Goal: Find specific page/section: Find specific page/section

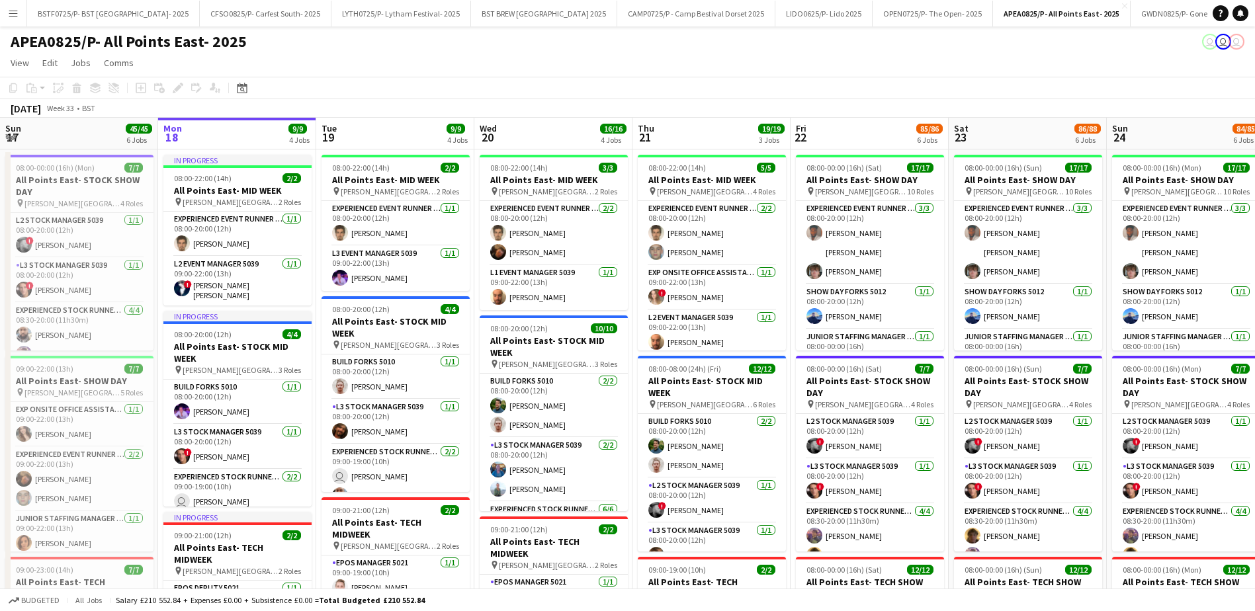
click at [11, 13] on app-icon "Menu" at bounding box center [13, 13] width 11 height 11
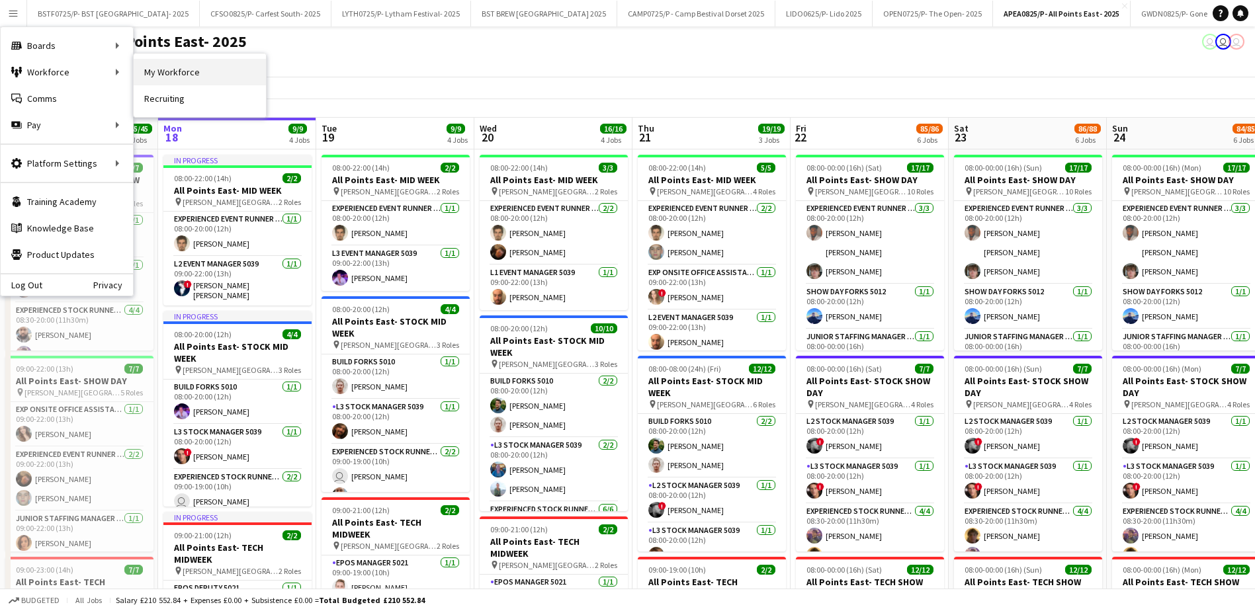
click at [170, 73] on link "My Workforce" at bounding box center [200, 72] width 132 height 26
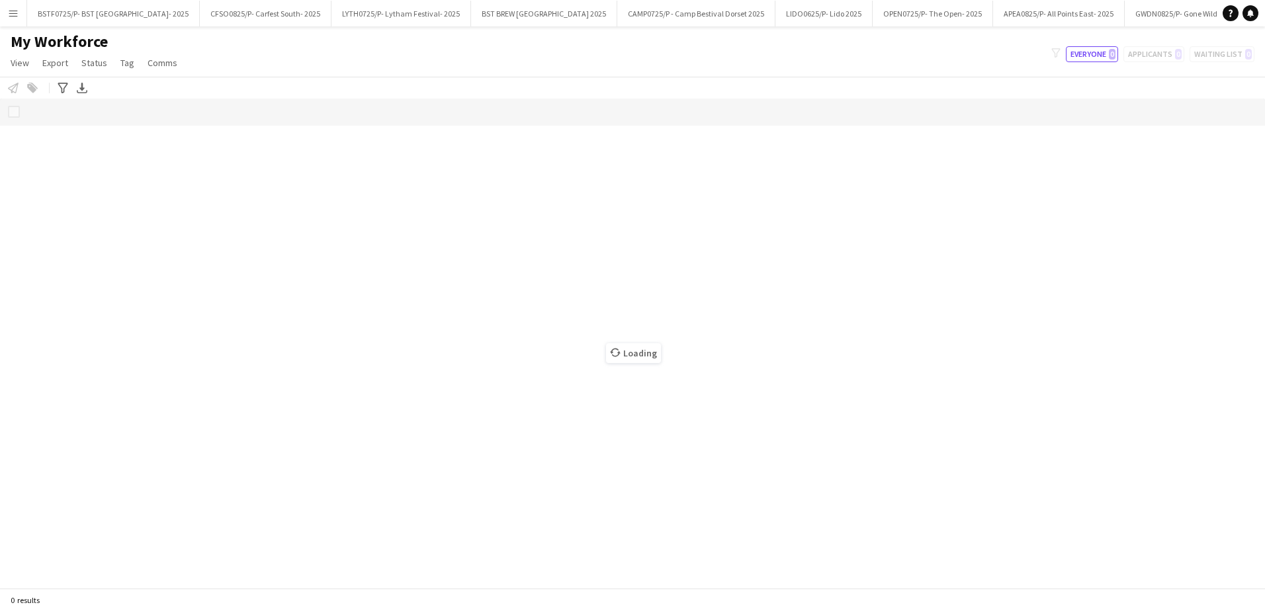
click at [9, 15] on app-icon "Menu" at bounding box center [13, 13] width 11 height 11
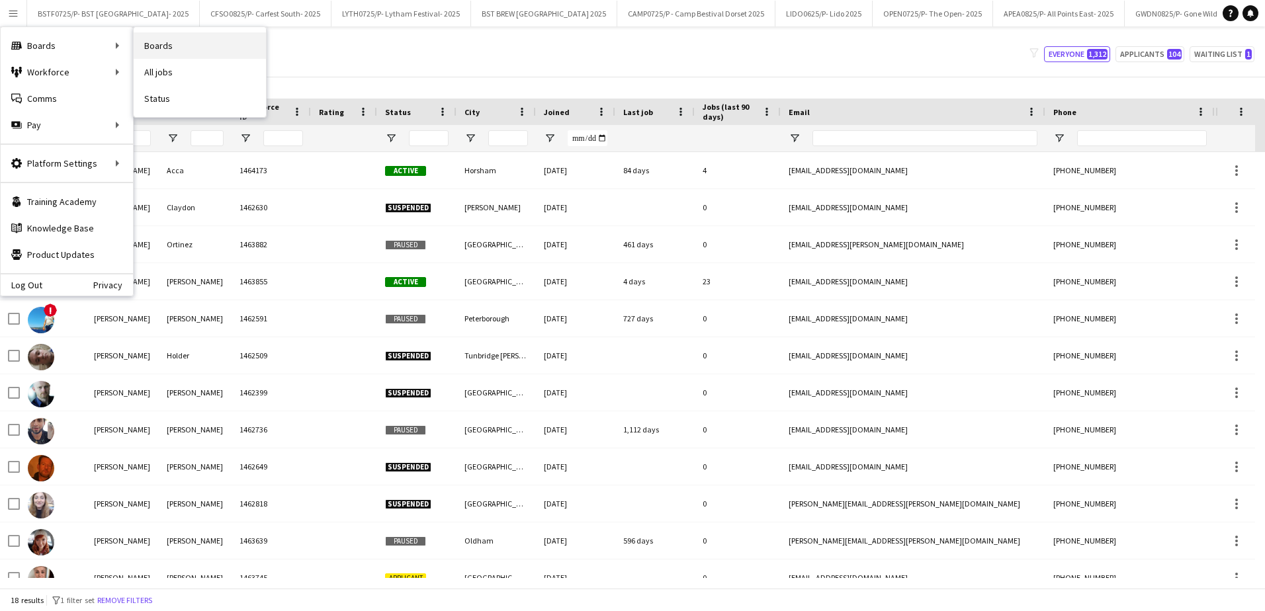
click at [157, 44] on link "Boards" at bounding box center [200, 45] width 132 height 26
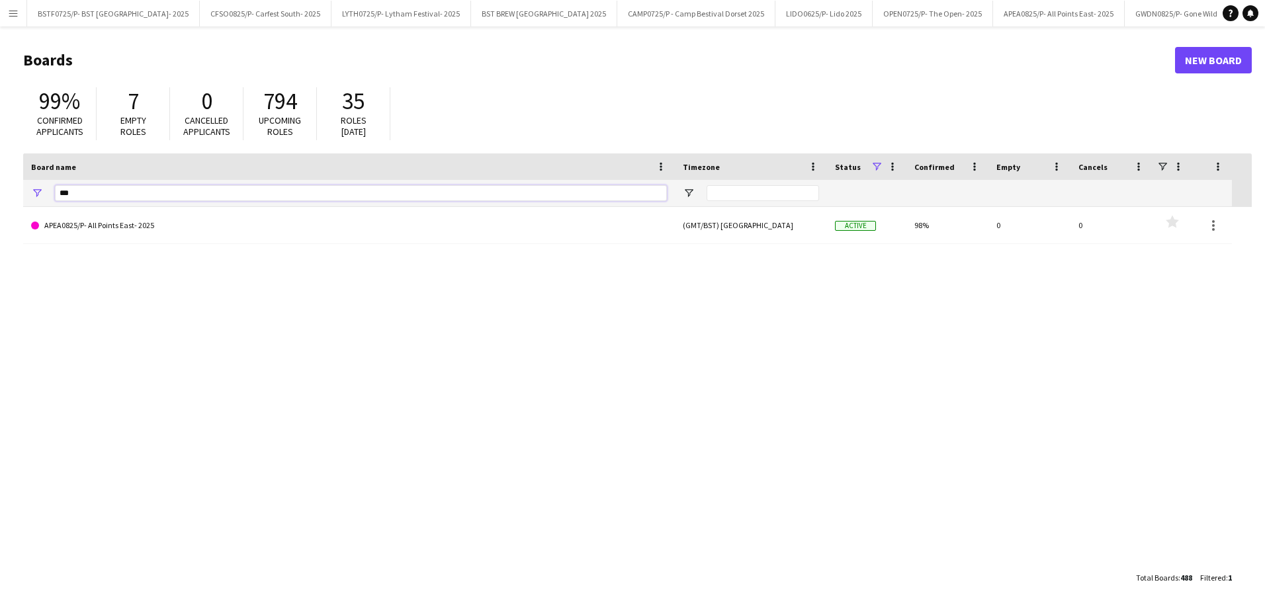
click at [112, 187] on input "***" at bounding box center [361, 193] width 612 height 16
type input "*"
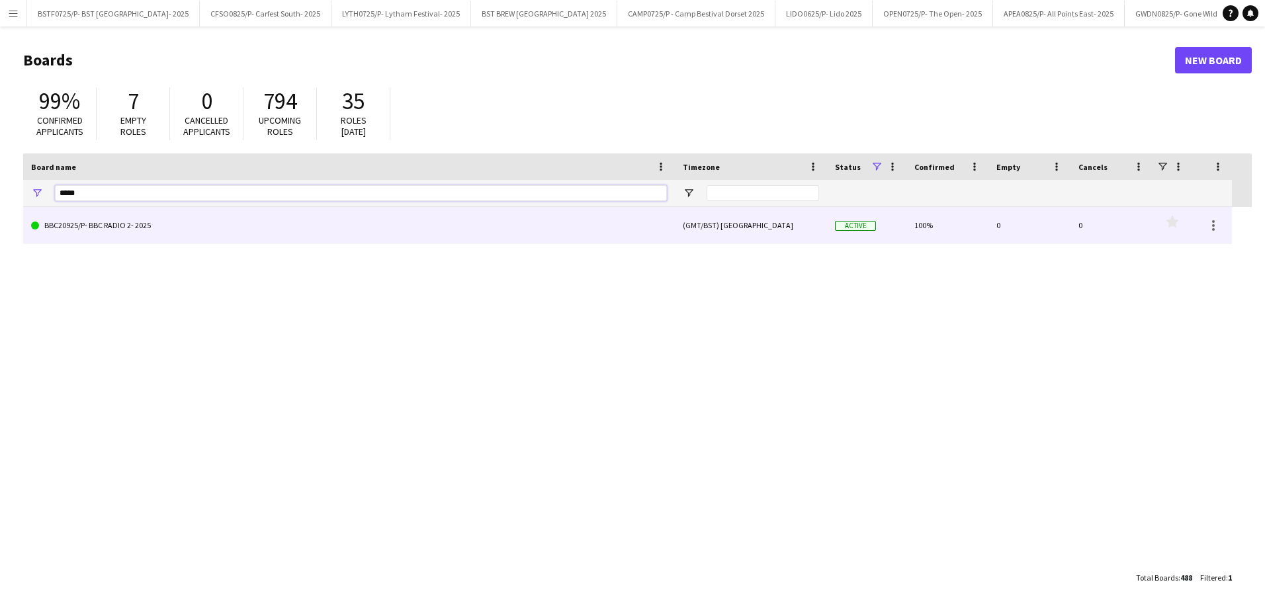
type input "*****"
click at [124, 230] on link "BBC20925/P- BBC RADIO 2- 2025" at bounding box center [349, 225] width 636 height 37
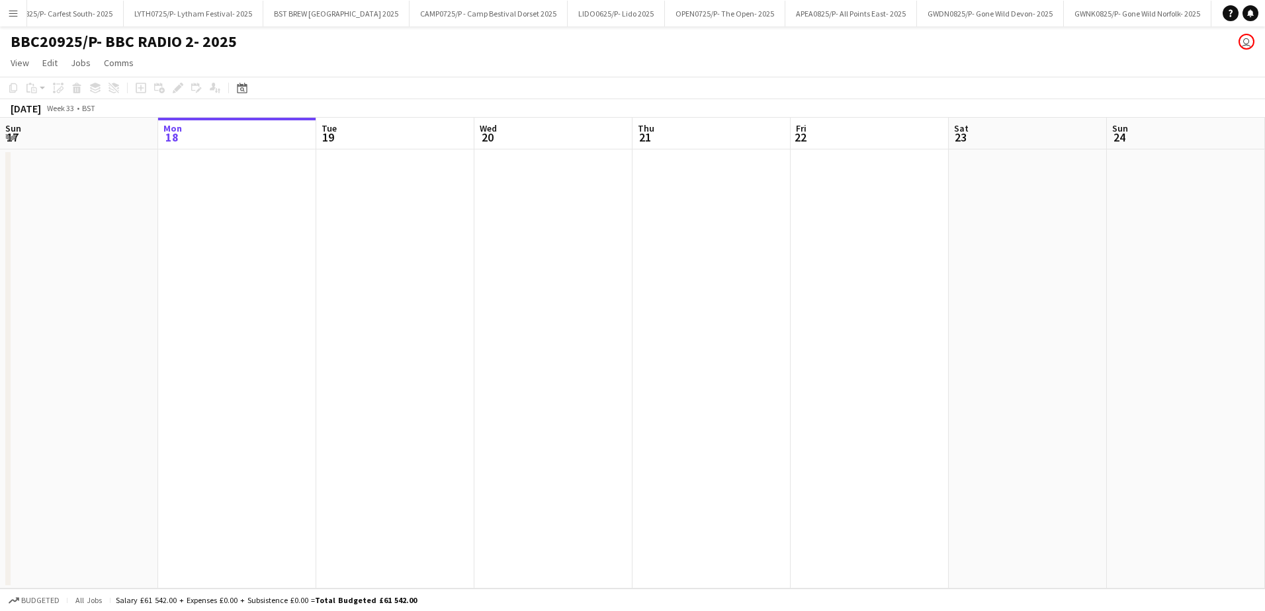
scroll to position [0, 247]
drag, startPoint x: 563, startPoint y: 417, endPoint x: 177, endPoint y: 418, distance: 385.6
click at [166, 427] on app-calendar-viewport "Fri 15 Sat 16 Sun 17 Mon 18 Tue 19 Wed 20 Thu 21 Fri 22 Sat 23 Sun 24 Mon 25 Tu…" at bounding box center [632, 353] width 1265 height 471
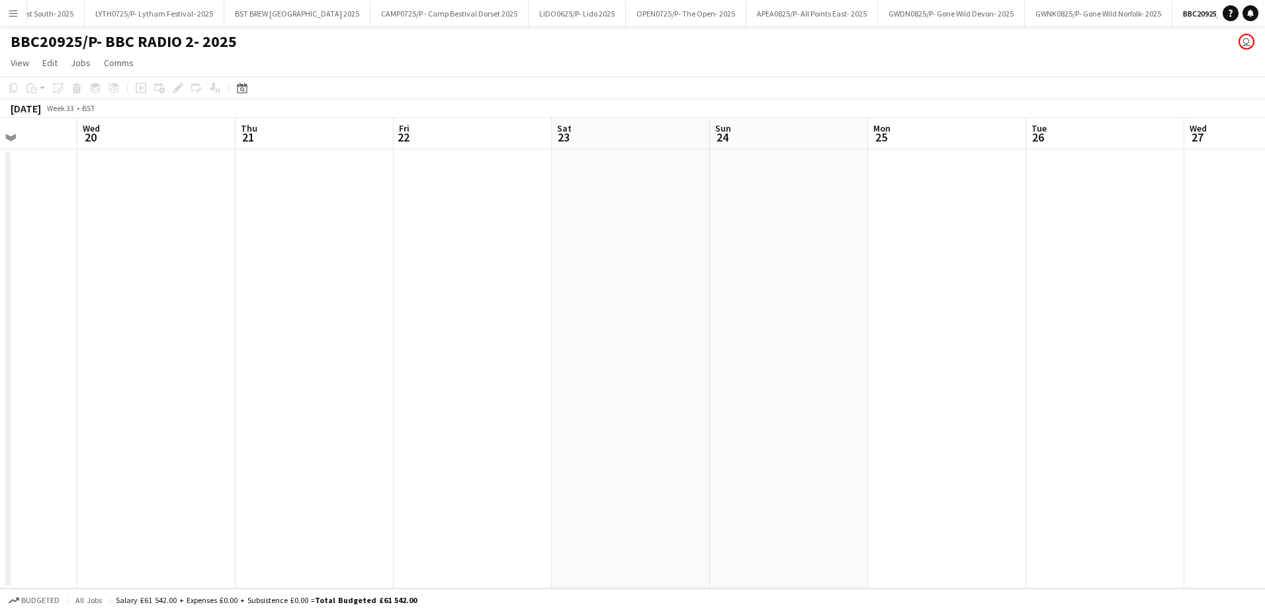
drag, startPoint x: 571, startPoint y: 417, endPoint x: 333, endPoint y: 411, distance: 237.5
click at [358, 417] on app-calendar-viewport "Sun 17 Mon 18 Tue 19 Wed 20 Thu 21 Fri 22 Sat 23 Sun 24 Mon 25 Tue 26 Wed 27 Th…" at bounding box center [632, 353] width 1265 height 471
drag, startPoint x: 681, startPoint y: 413, endPoint x: 548, endPoint y: 413, distance: 132.9
click at [423, 415] on app-calendar-viewport "Mon 18 Tue 19 Wed 20 Thu 21 Fri 22 Sat 23 Sun 24 Mon 25 Tue 26 Wed 27 Thu 28 Fr…" at bounding box center [632, 353] width 1265 height 471
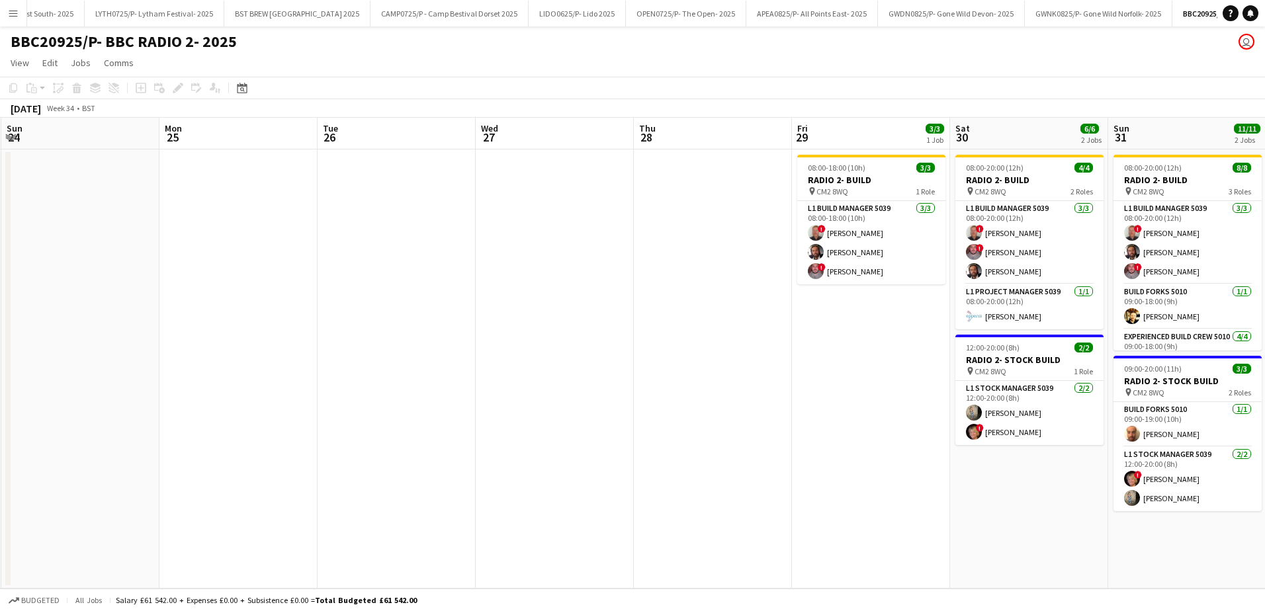
drag, startPoint x: 618, startPoint y: 413, endPoint x: 413, endPoint y: 413, distance: 205.0
click at [413, 413] on app-calendar-viewport "Thu 21 Fri 22 Sat 23 Sun 24 Mon 25 Tue 26 Wed 27 Thu 28 Fri 29 3/3 1 Job Sat 30…" at bounding box center [632, 353] width 1265 height 471
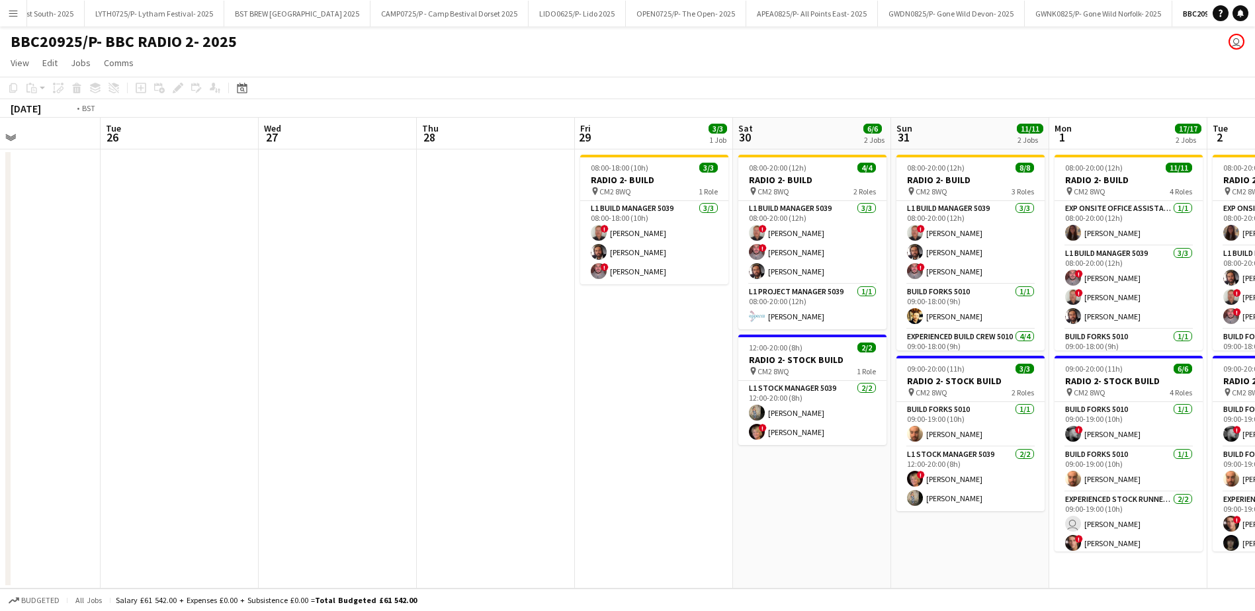
scroll to position [0, 378]
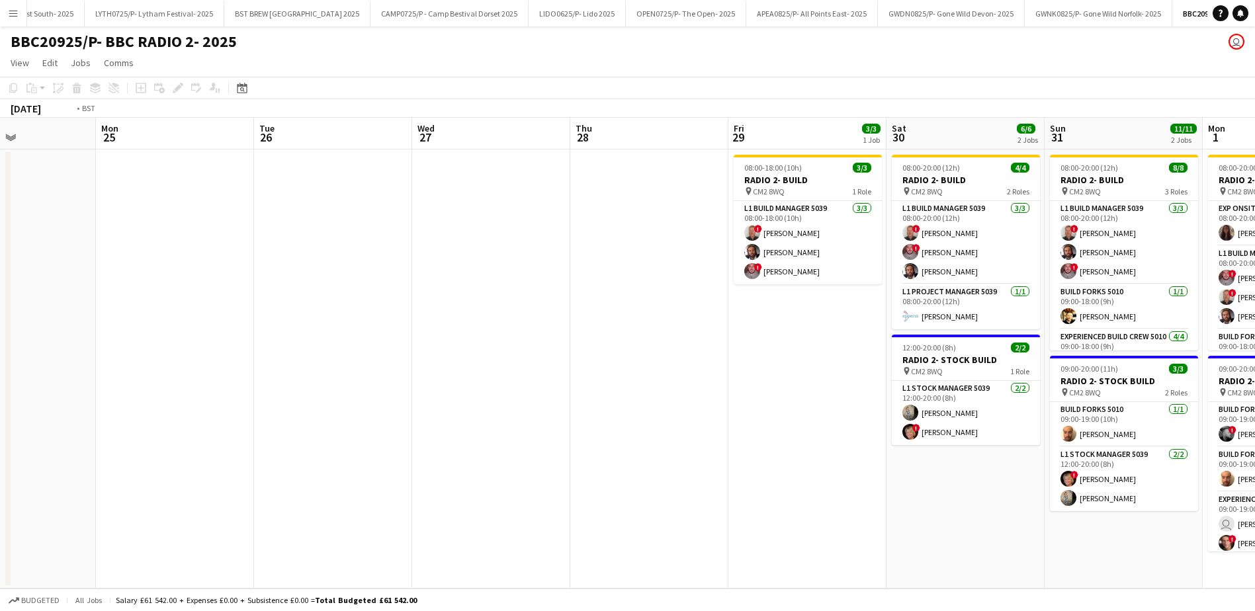
drag, startPoint x: 579, startPoint y: 410, endPoint x: 358, endPoint y: 410, distance: 221.6
click at [358, 410] on app-calendar-viewport "Fri 22 Sat 23 Sun 24 Mon 25 Tue 26 Wed 27 Thu 28 Fri 29 3/3 1 Job Sat 30 6/6 2 …" at bounding box center [627, 353] width 1255 height 471
